Goal: Browse casually

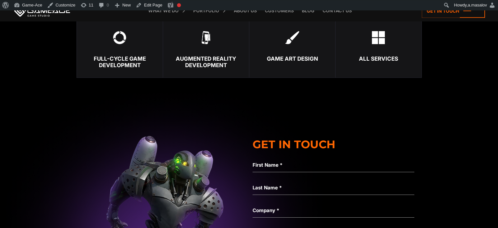
scroll to position [2741, 0]
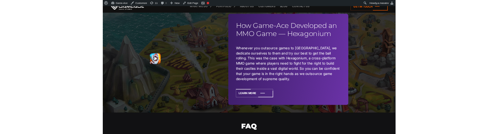
scroll to position [1607, 0]
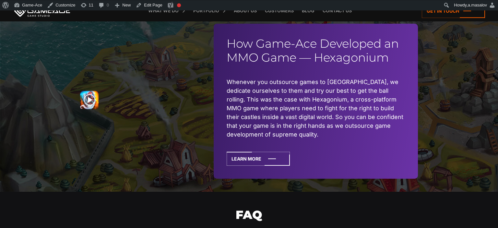
click at [90, 93] on link at bounding box center [120, 100] width 81 height 19
click at [90, 94] on link at bounding box center [120, 100] width 81 height 19
click at [88, 91] on link at bounding box center [120, 100] width 81 height 19
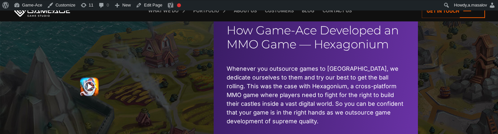
scroll to position [1621, 0]
click at [86, 77] on link at bounding box center [120, 86] width 81 height 19
click at [89, 77] on link at bounding box center [120, 86] width 81 height 19
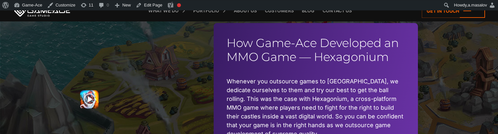
scroll to position [1609, 0]
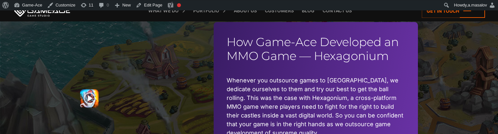
click at [86, 94] on link at bounding box center [120, 98] width 81 height 19
click at [90, 89] on link at bounding box center [120, 98] width 81 height 19
click at [91, 94] on link at bounding box center [120, 98] width 81 height 19
click at [91, 93] on link at bounding box center [120, 98] width 81 height 19
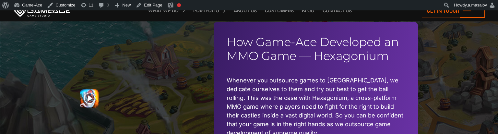
click at [91, 93] on link at bounding box center [120, 98] width 81 height 19
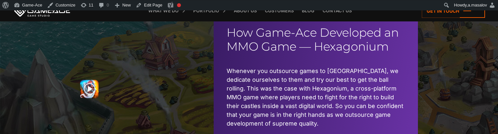
scroll to position [1610, 0]
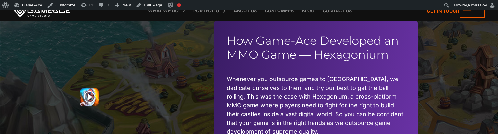
click at [86, 91] on link at bounding box center [120, 97] width 81 height 19
click at [90, 91] on link at bounding box center [120, 97] width 81 height 19
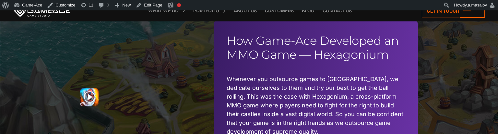
click at [129, 93] on link at bounding box center [120, 97] width 81 height 19
click at [89, 89] on link at bounding box center [120, 97] width 81 height 19
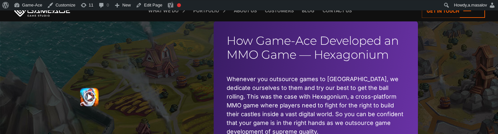
click at [89, 89] on link at bounding box center [120, 97] width 81 height 19
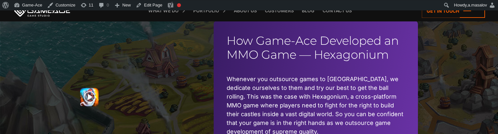
click at [89, 89] on link at bounding box center [120, 97] width 81 height 19
click at [88, 91] on link at bounding box center [120, 97] width 81 height 19
click at [89, 91] on link at bounding box center [120, 97] width 81 height 19
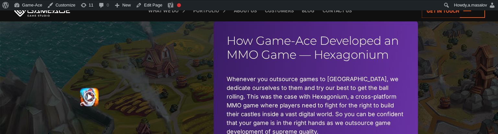
click at [89, 91] on link at bounding box center [120, 97] width 81 height 19
